Goal: Information Seeking & Learning: Learn about a topic

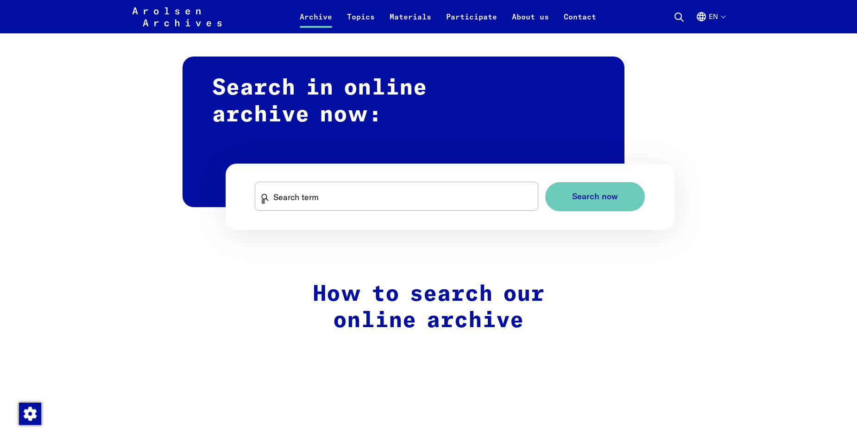
scroll to position [556, 0]
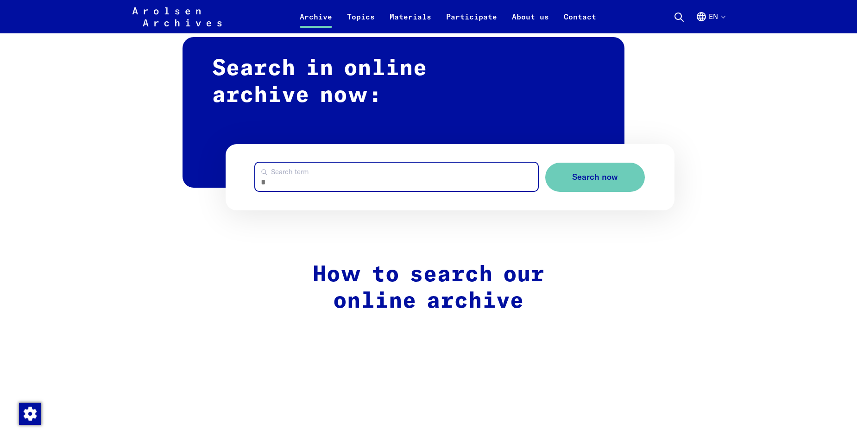
click at [346, 169] on input "Search term" at bounding box center [396, 177] width 283 height 28
type input "**********"
click at [545, 163] on button "Search now" at bounding box center [595, 177] width 100 height 29
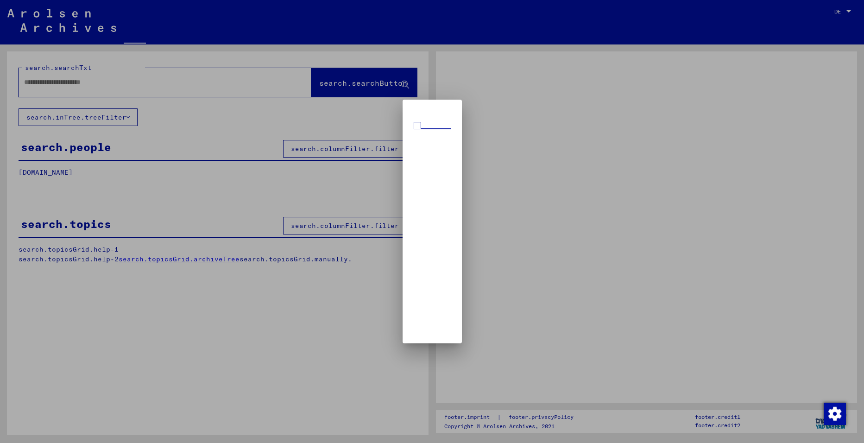
type input "**********"
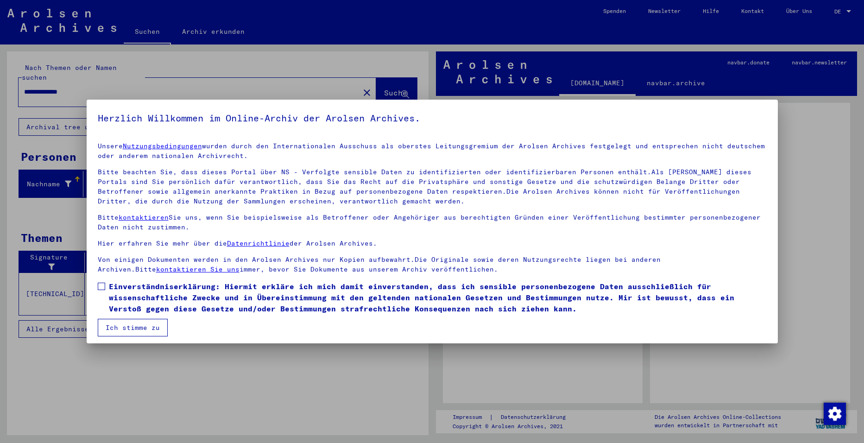
click at [139, 326] on button "Ich stimme zu" at bounding box center [133, 328] width 70 height 18
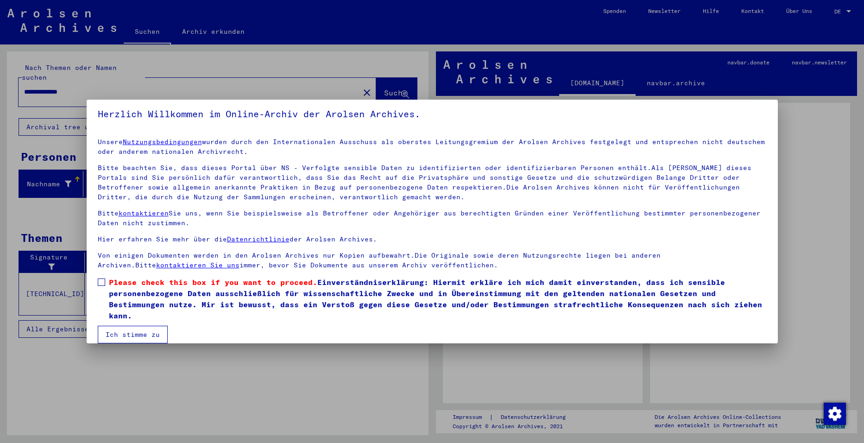
click at [139, 328] on button "Ich stimme zu" at bounding box center [133, 335] width 70 height 18
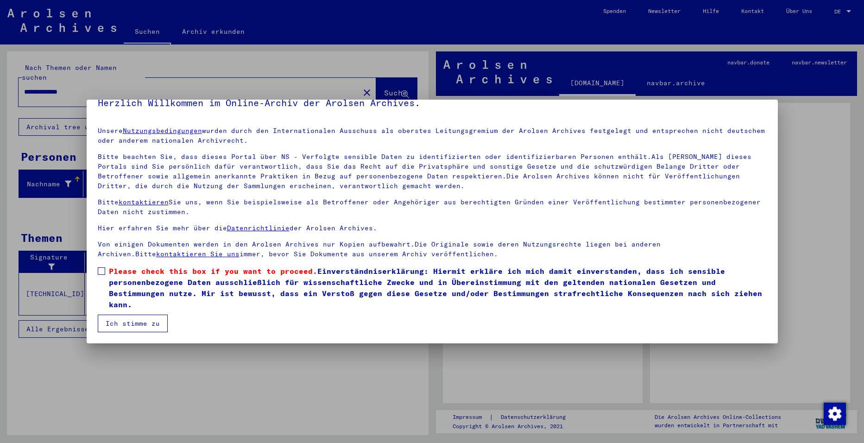
click at [139, 328] on button "Ich stimme zu" at bounding box center [133, 323] width 70 height 18
click at [119, 272] on span "Please check this box if you want to proceed." at bounding box center [213, 270] width 208 height 9
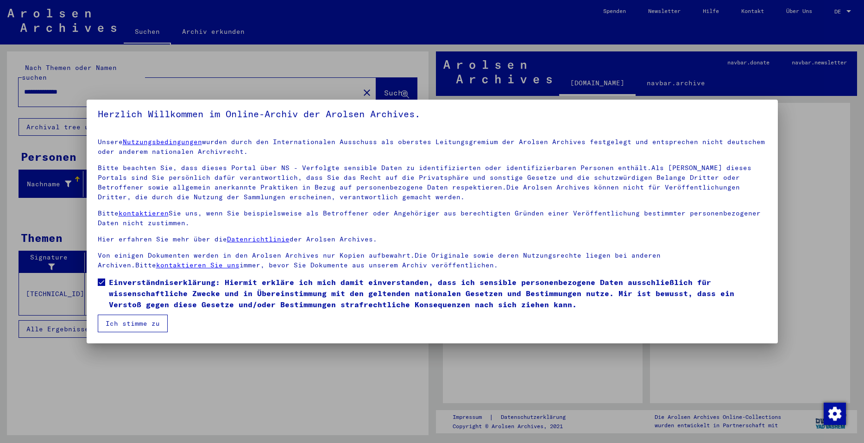
scroll to position [4, 0]
click at [122, 320] on button "Ich stimme zu" at bounding box center [133, 323] width 70 height 18
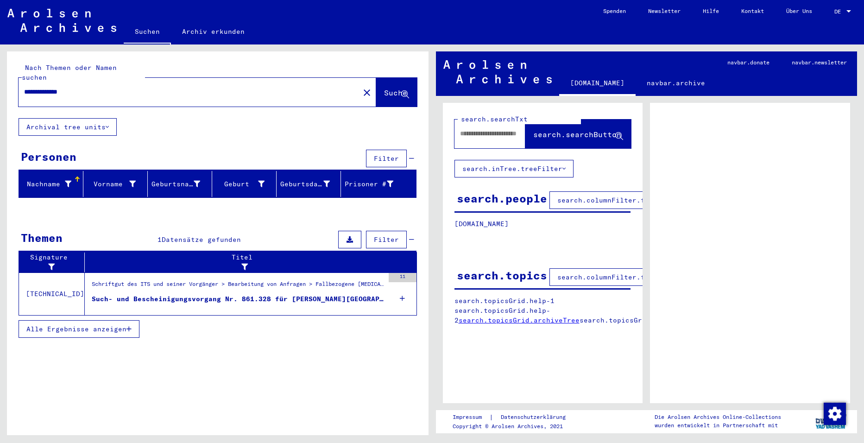
click at [246, 294] on div "Such- und Bescheinigungsvorgang Nr. 861.328 für KIELAR, WIESLAW geboren 12.08.1…" at bounding box center [238, 299] width 292 height 10
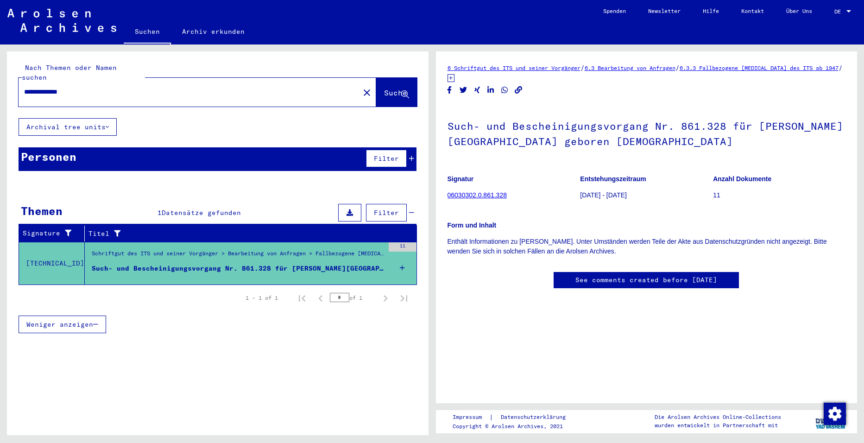
click at [483, 194] on link "06030302.0.861.328" at bounding box center [476, 194] width 59 height 7
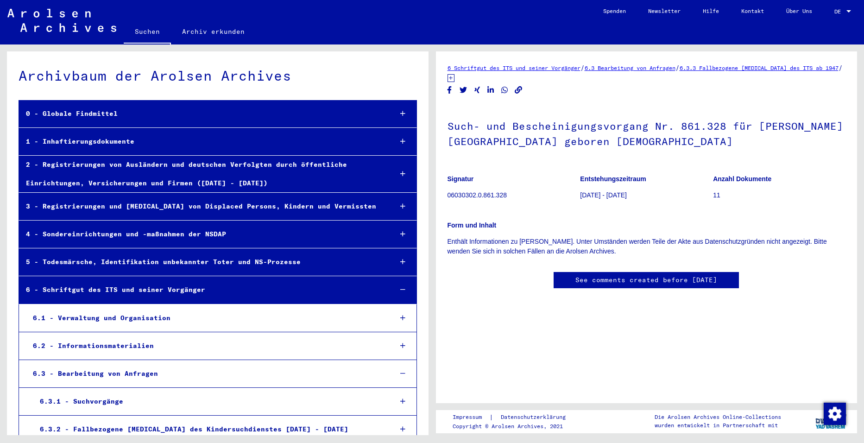
scroll to position [23359, 0]
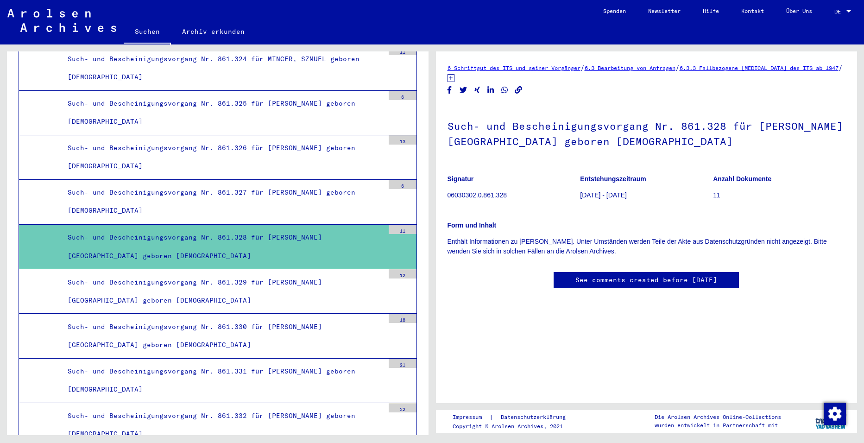
click at [257, 233] on div "Such- und Bescheinigungsvorgang Nr. 861.328 für KIELAR, WIESLAW geboren 12.08.1…" at bounding box center [222, 246] width 323 height 36
click at [238, 233] on div "Such- und Bescheinigungsvorgang Nr. 861.328 für KIELAR, WIESLAW geboren 12.08.1…" at bounding box center [222, 246] width 323 height 36
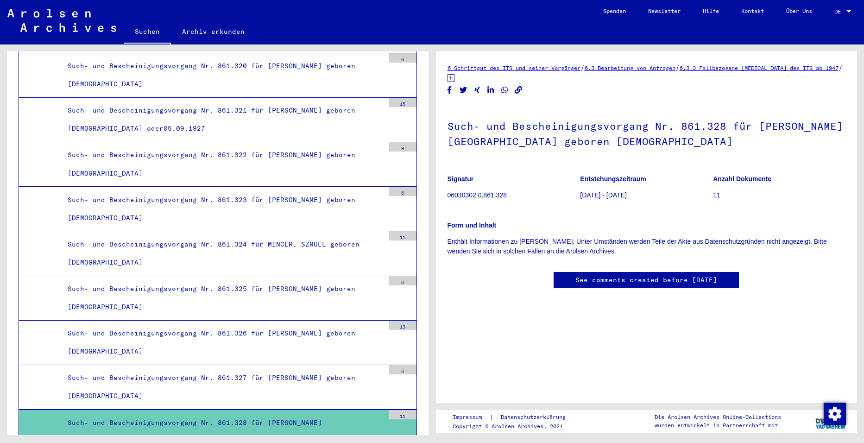
scroll to position [23452, 0]
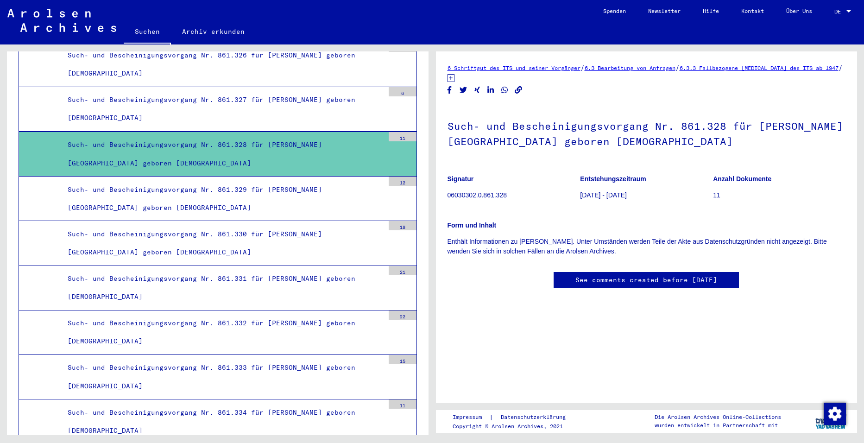
click at [775, 66] on link "6.3.3 Fallbezogene Akten des ITS ab 1947" at bounding box center [758, 67] width 159 height 7
click at [595, 278] on link "See comments created before January 2022" at bounding box center [646, 280] width 142 height 10
